Goal: Task Accomplishment & Management: Manage account settings

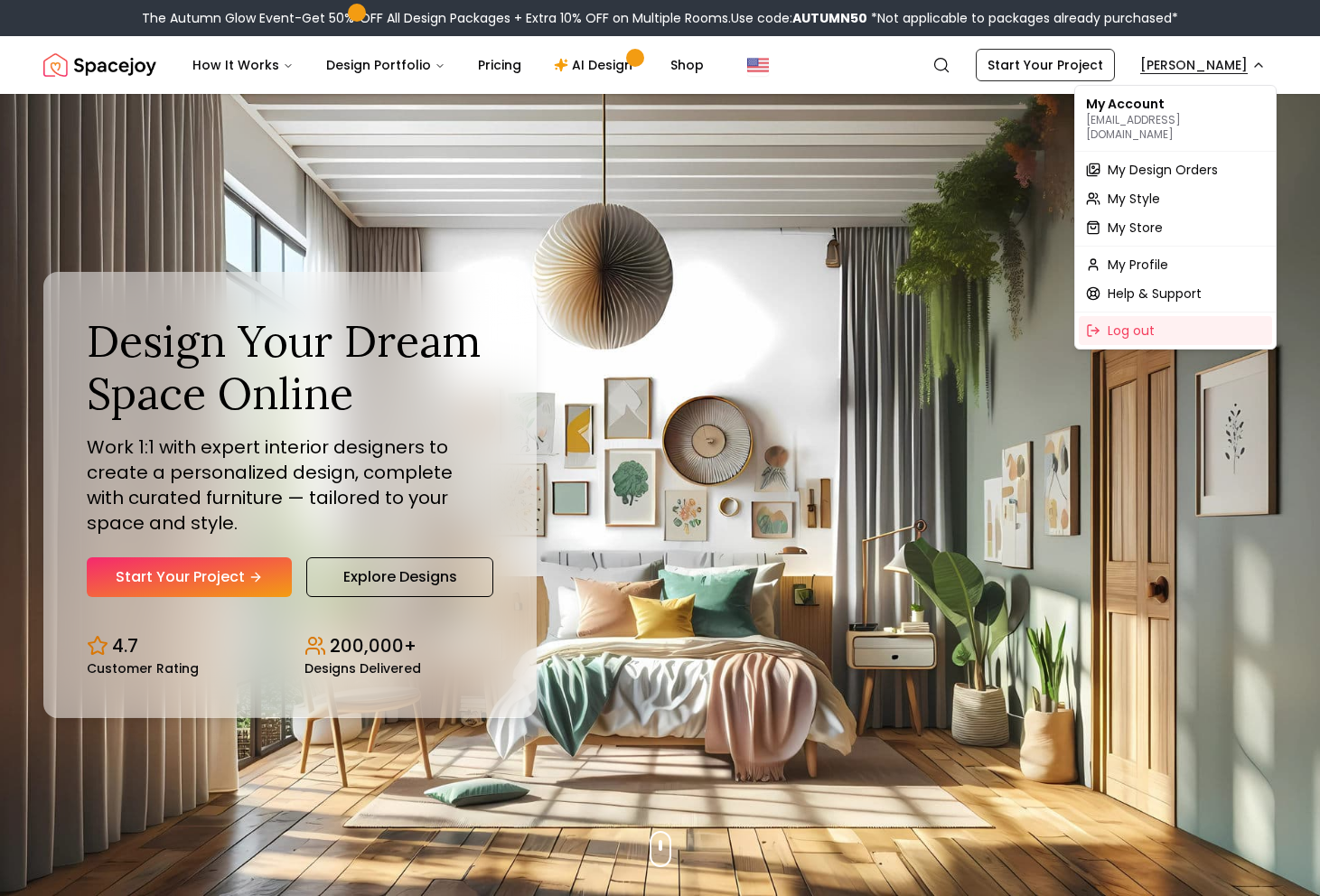
click at [1184, 161] on span "My Design Orders" at bounding box center [1162, 170] width 110 height 18
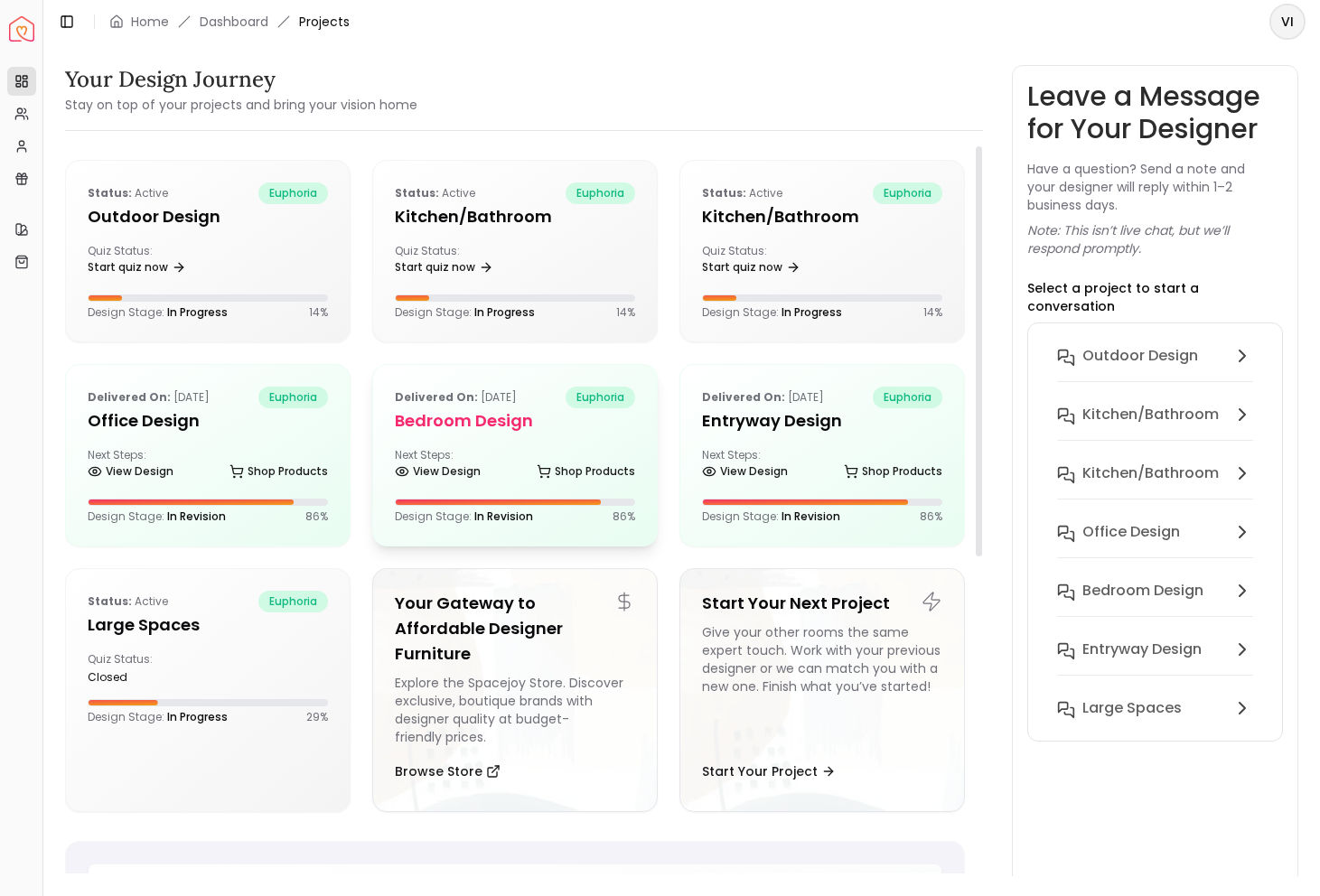
click at [464, 429] on h5 "Bedroom design" at bounding box center [515, 421] width 241 height 25
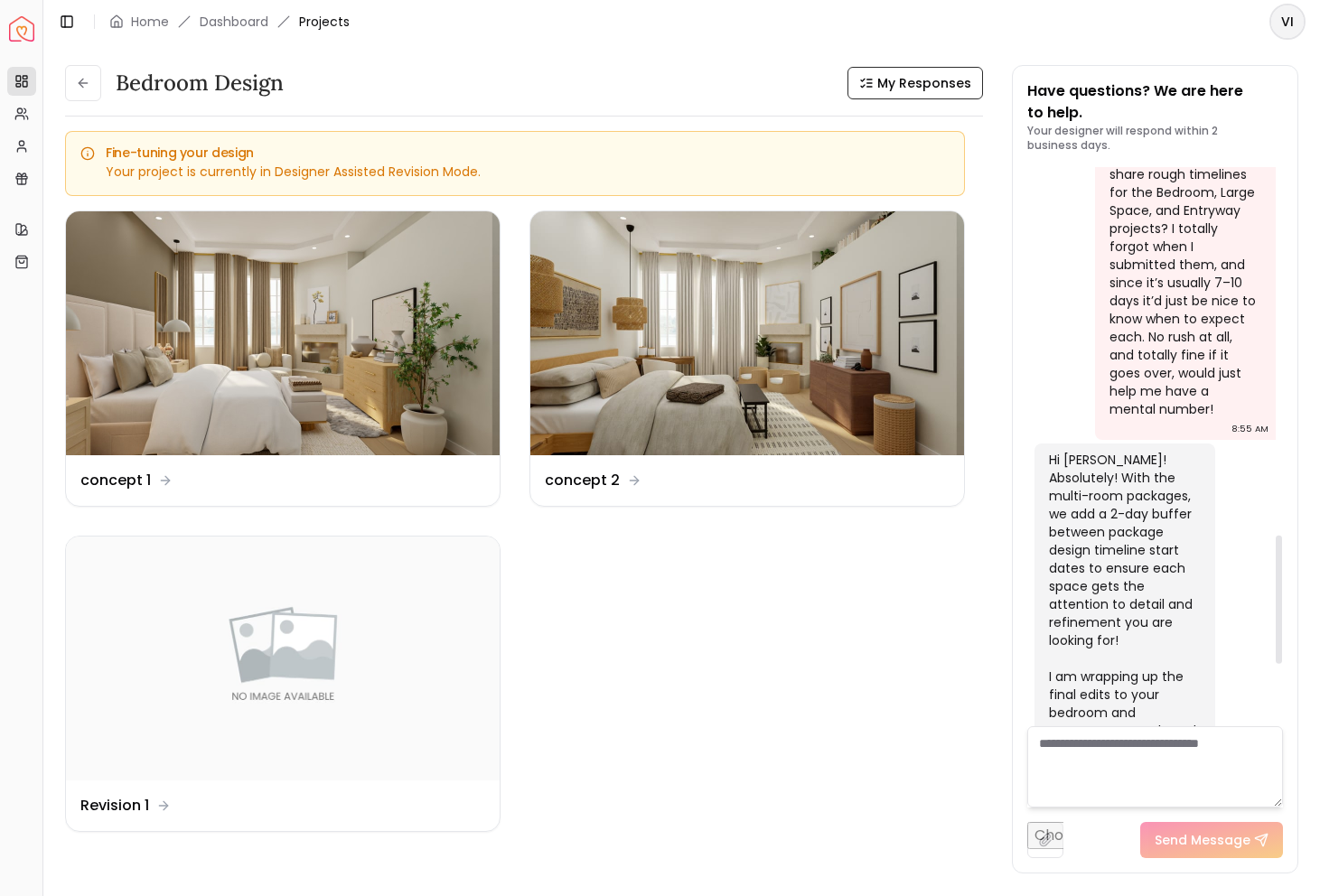
scroll to position [1875, 0]
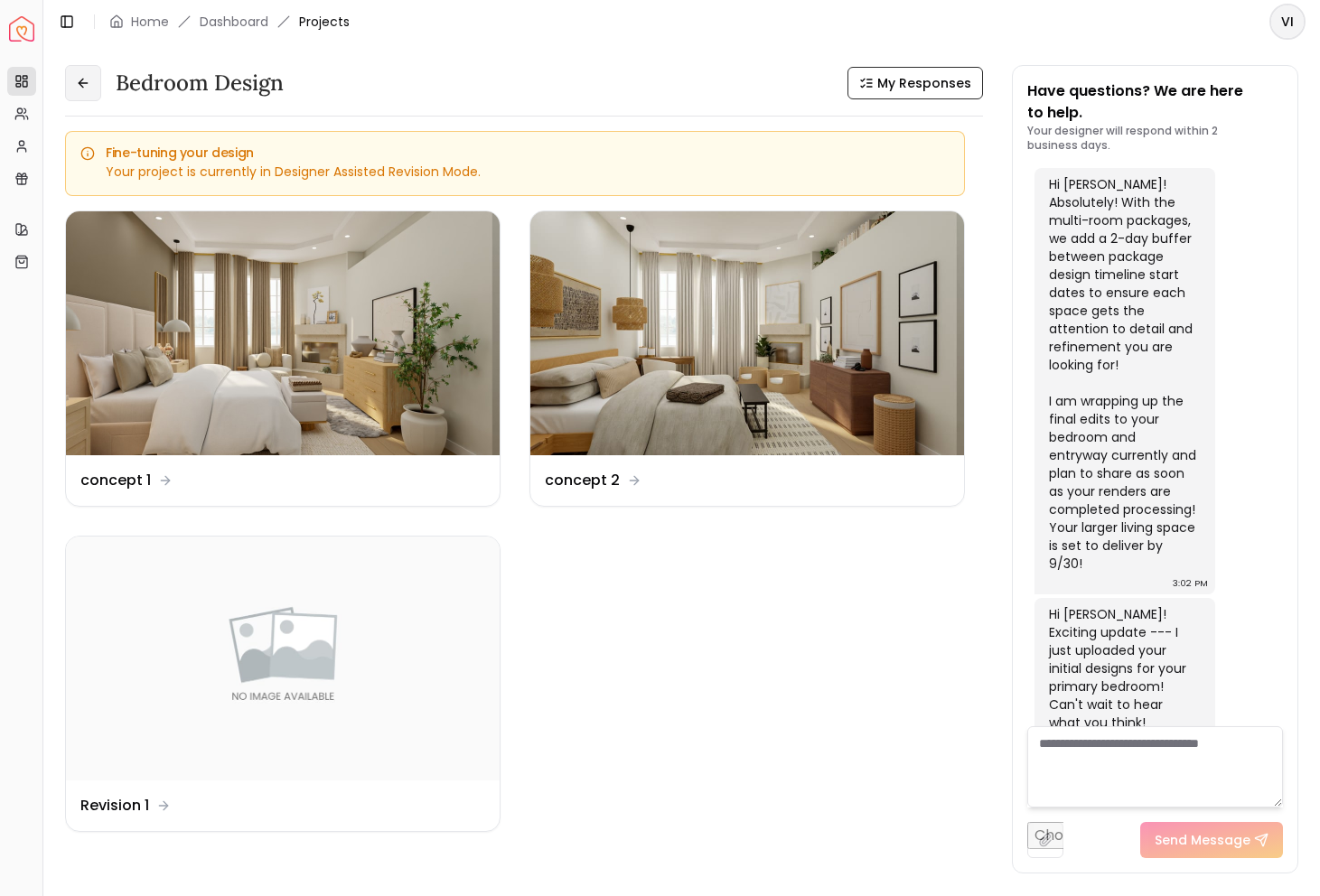
click at [92, 72] on button at bounding box center [83, 83] width 36 height 36
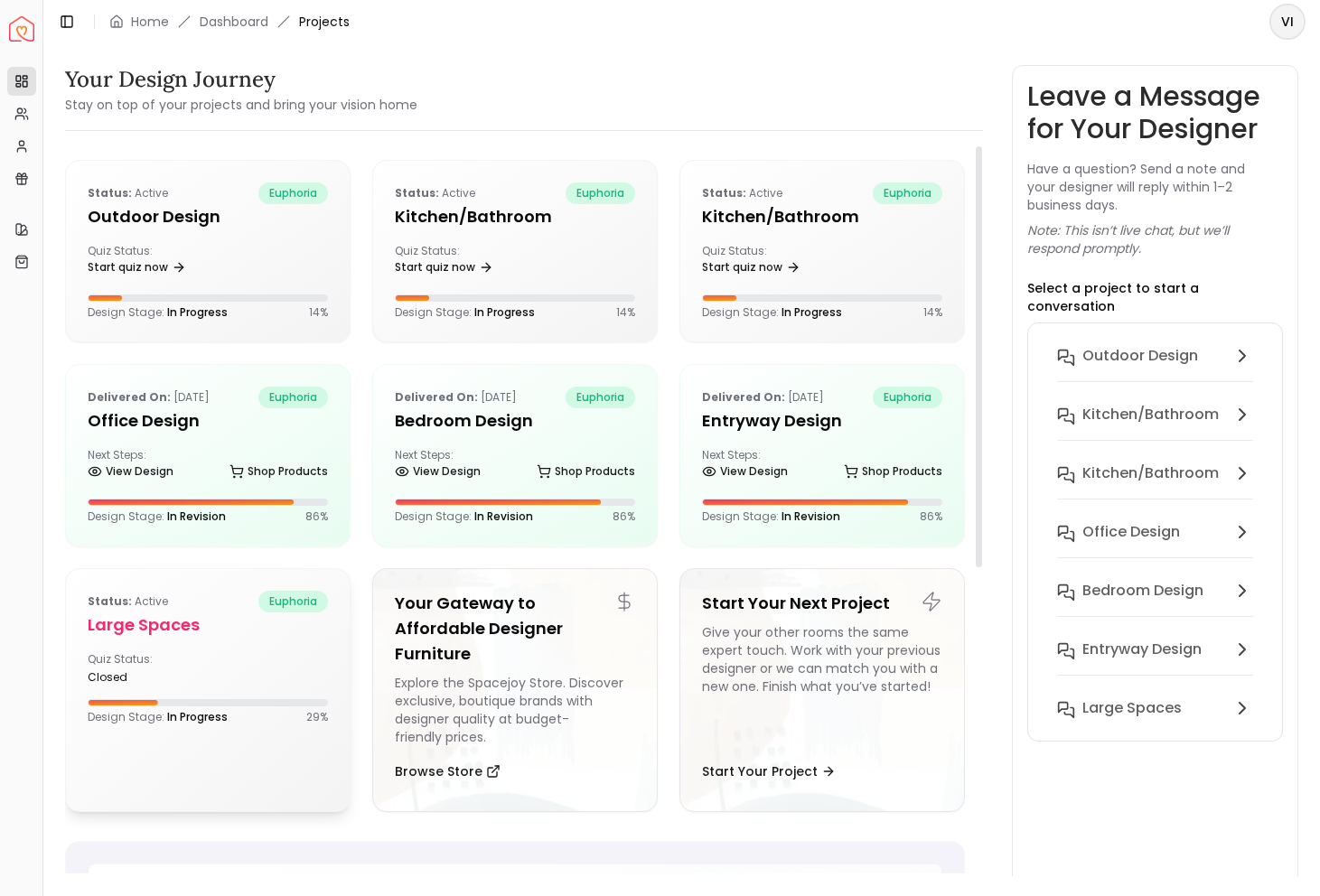
click at [268, 640] on div "Status: active euphoria Large Spaces Quiz Status: closed Design Stage: In Progr…" at bounding box center [208, 657] width 284 height 177
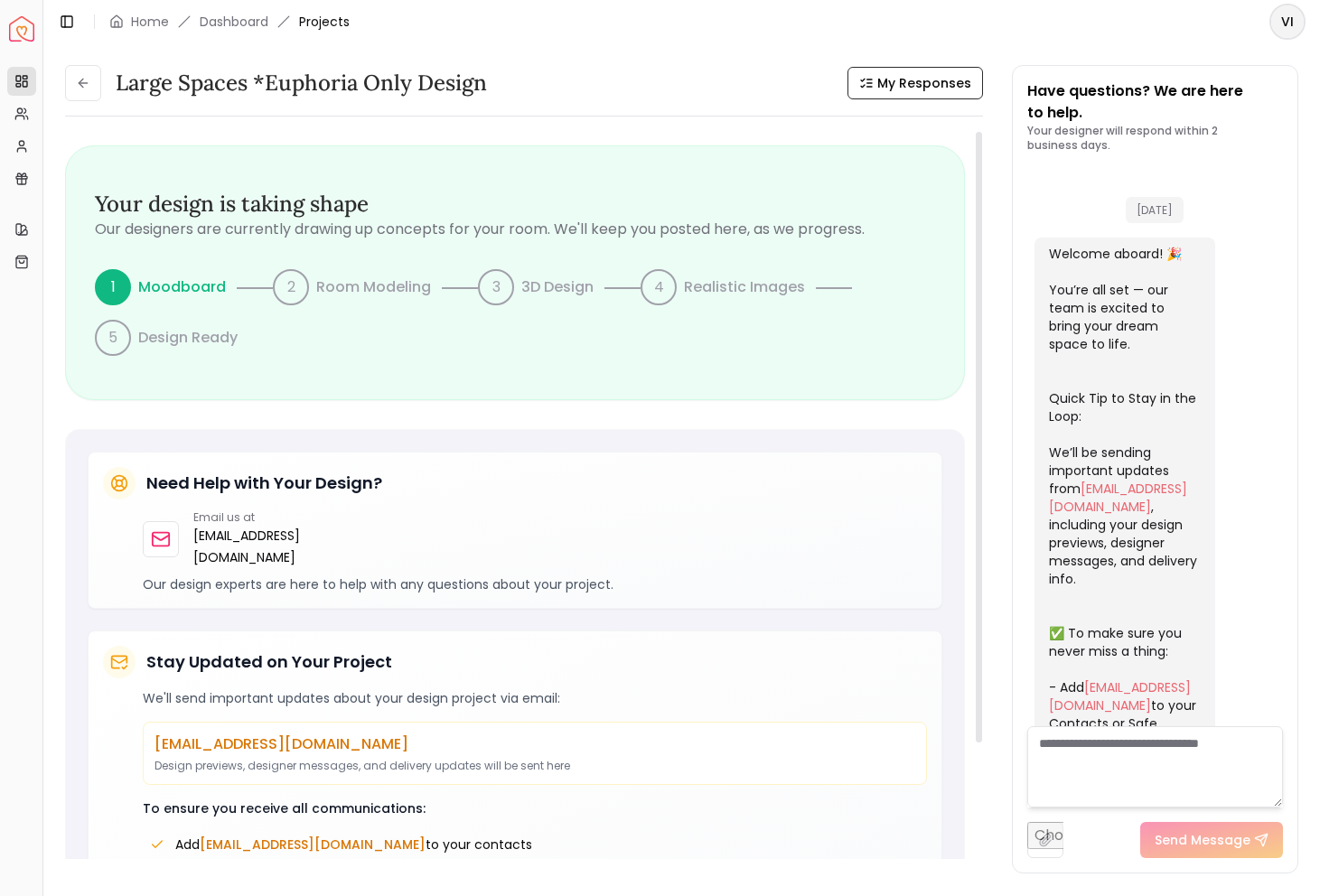
scroll to position [2384, 0]
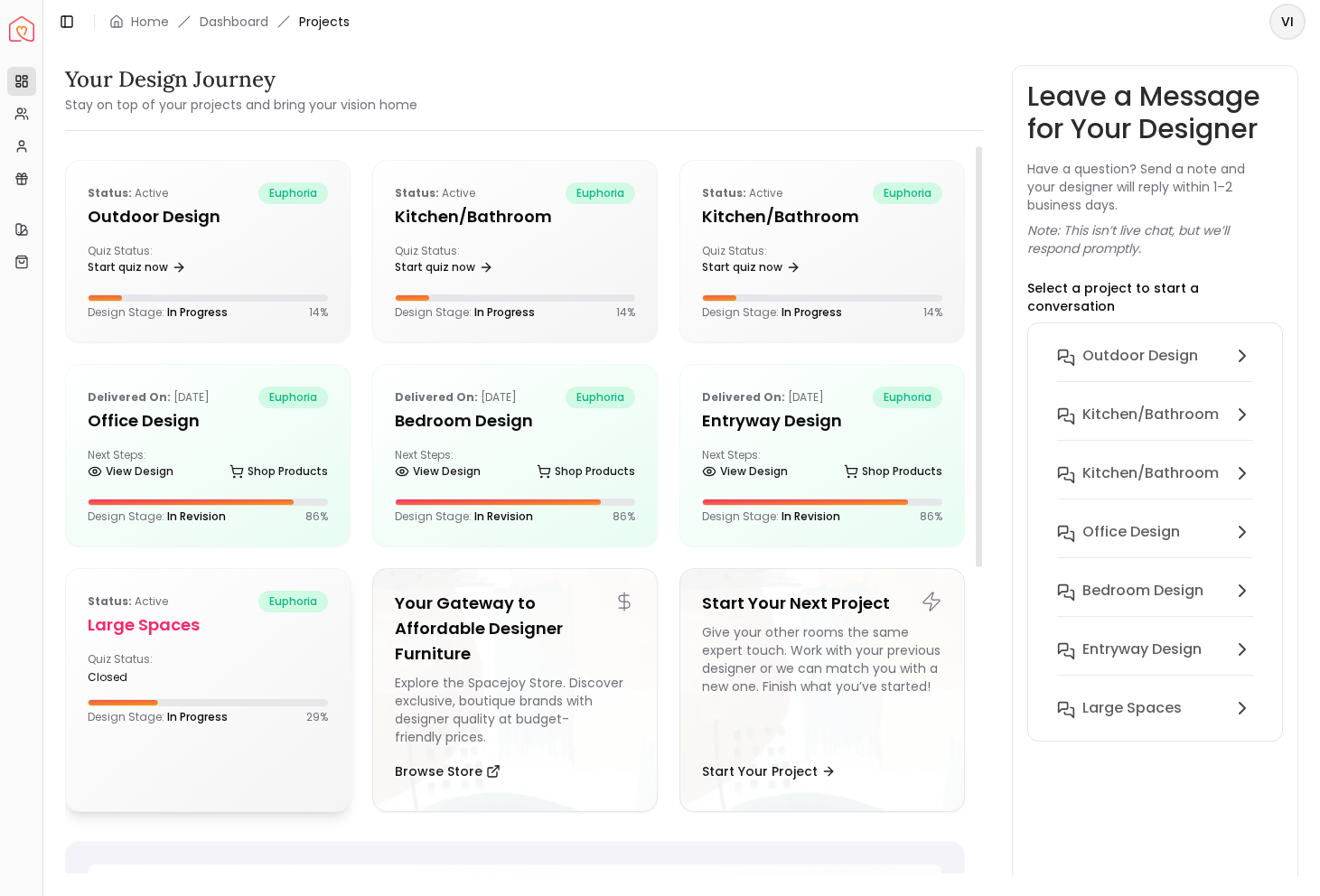
click at [208, 707] on div "Design Stage: In Progress 29 %" at bounding box center [207, 711] width 241 height 25
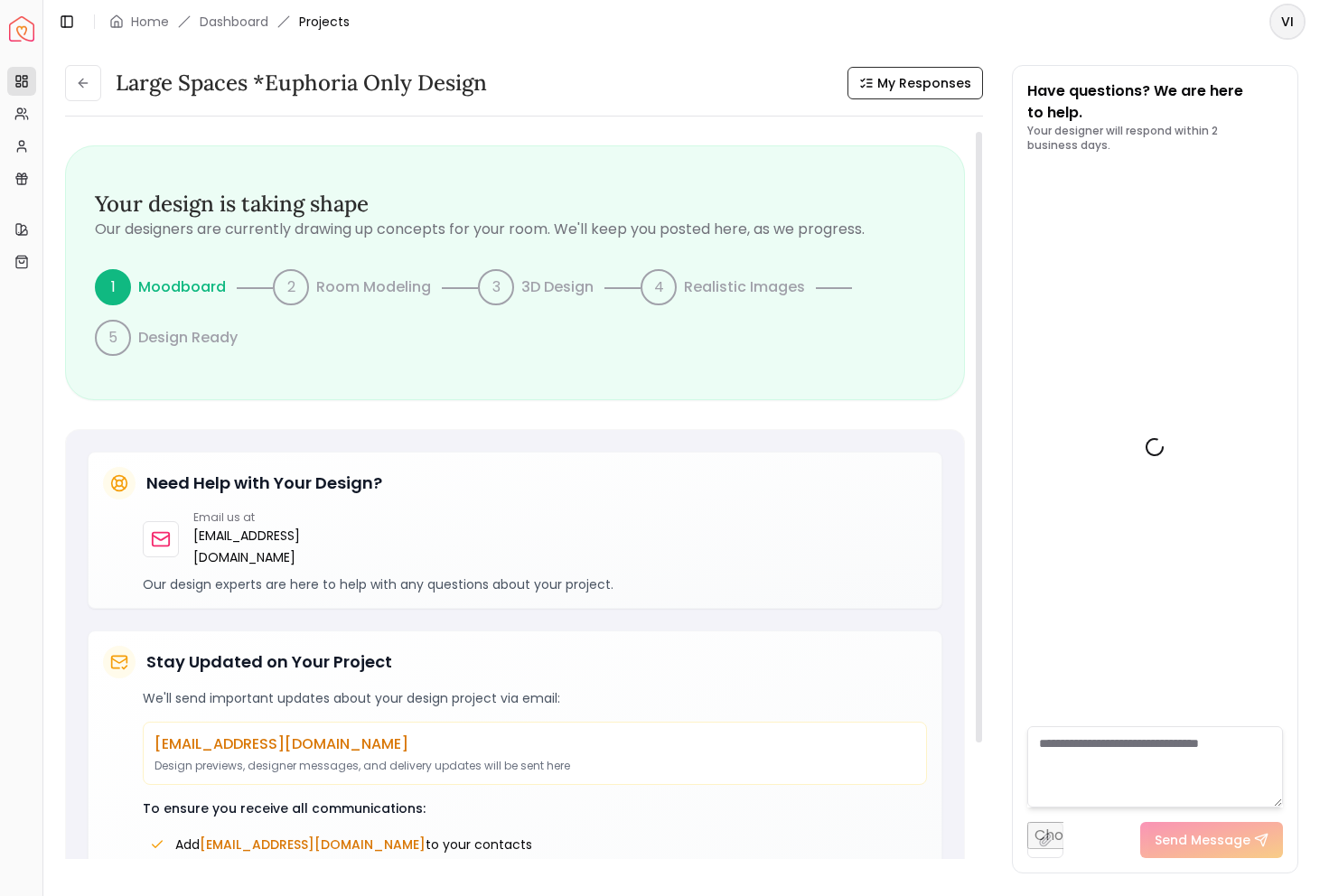
scroll to position [2384, 0]
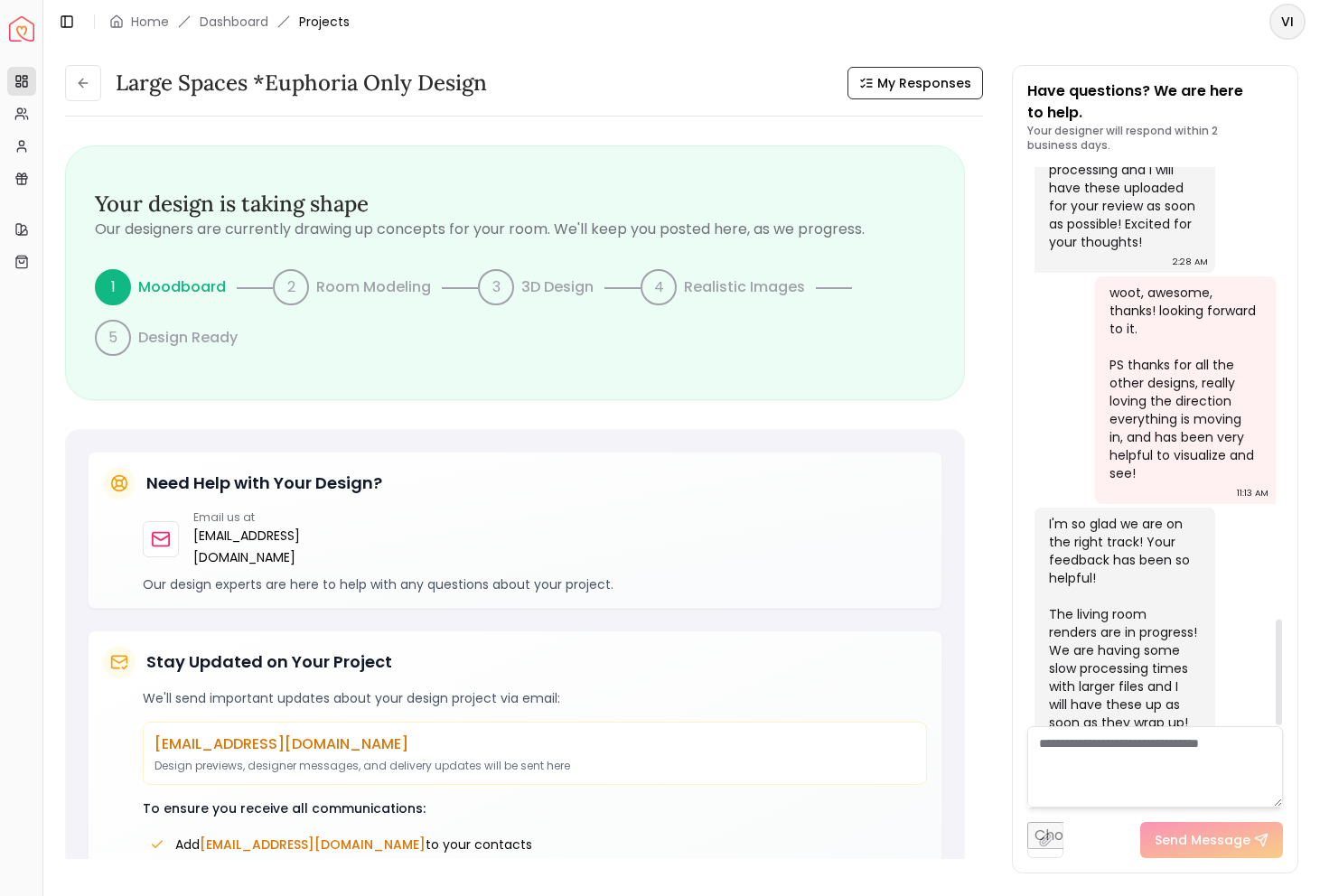
click at [1115, 751] on textarea at bounding box center [1154, 767] width 256 height 81
type textarea "**********"
click at [1216, 822] on button "Send Message" at bounding box center [1211, 839] width 143 height 36
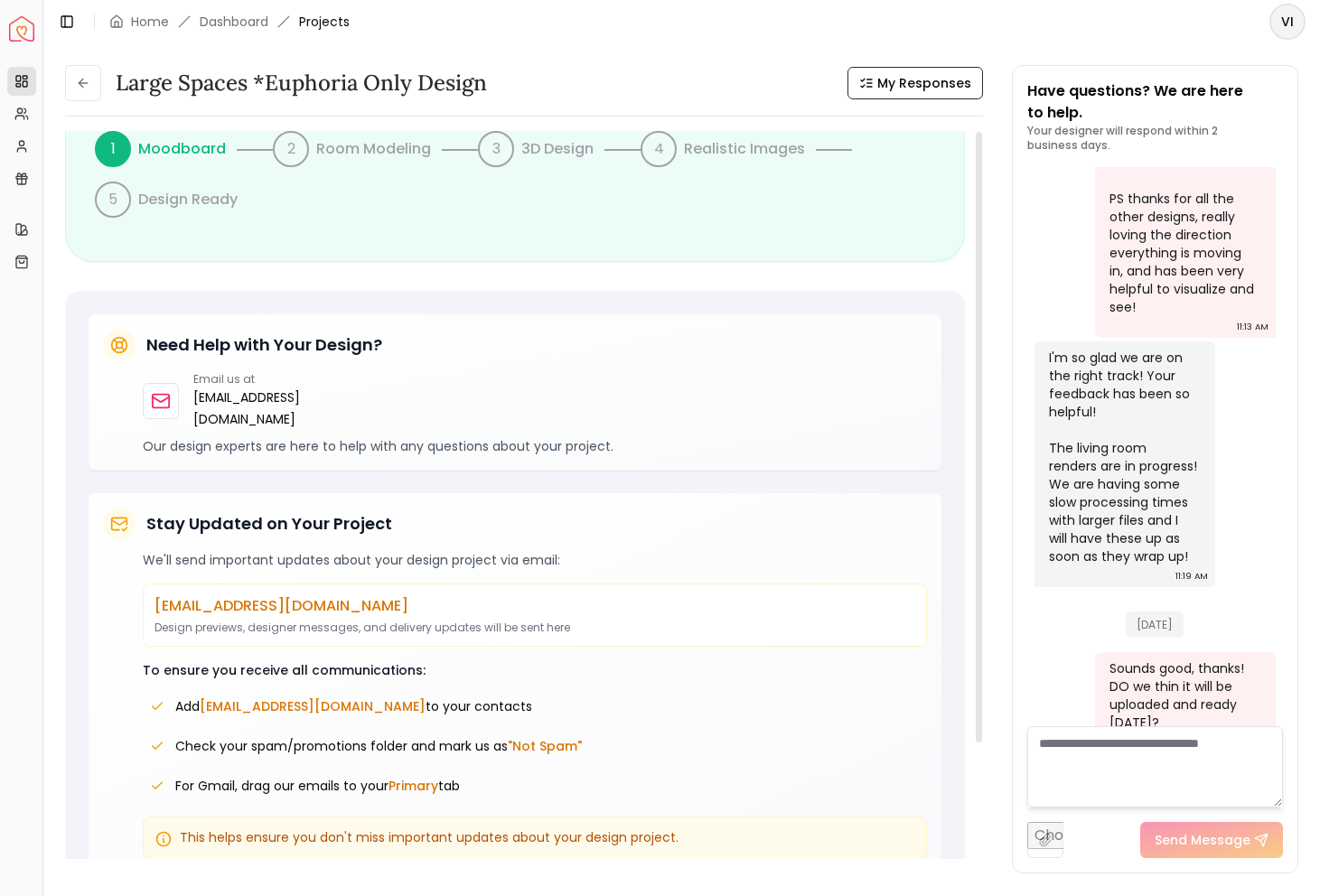
scroll to position [0, 0]
